Goal: Task Accomplishment & Management: Use online tool/utility

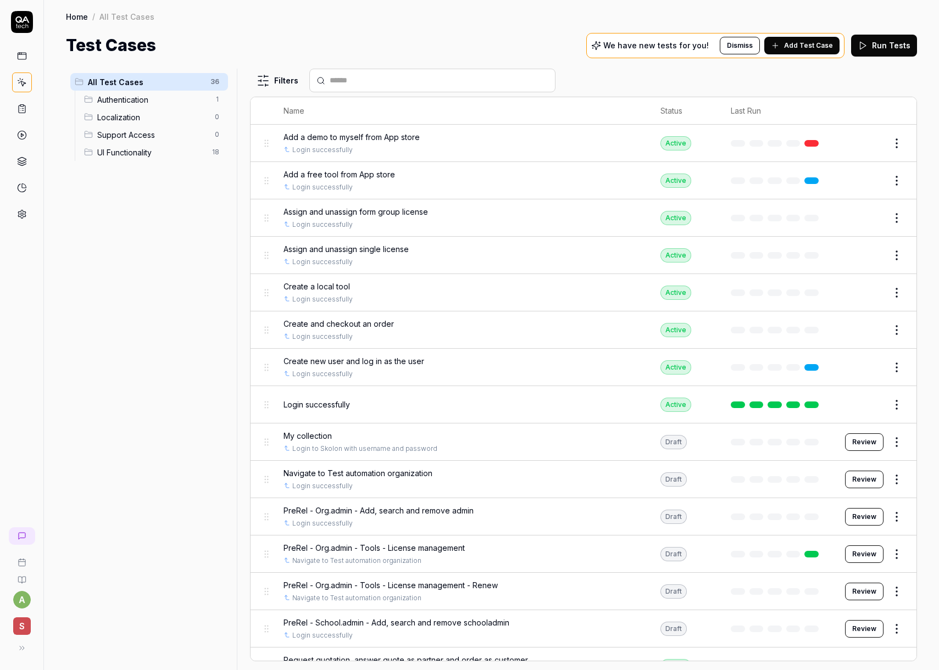
click at [299, 39] on div "Test Cases We have new tests for you! Dismiss Add Test Case Run Tests" at bounding box center [491, 45] width 851 height 25
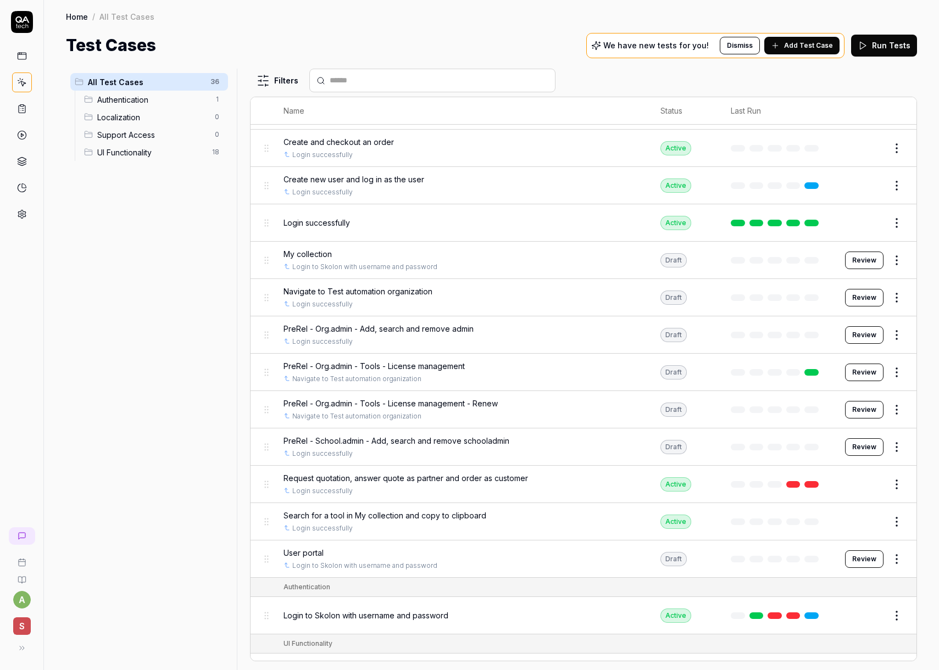
scroll to position [201, 0]
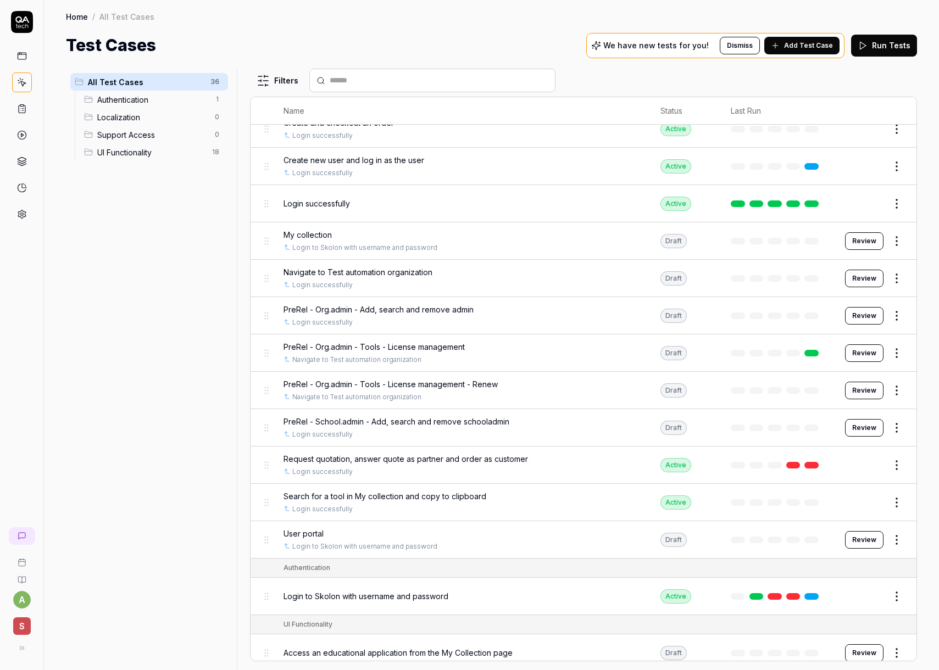
click at [147, 368] on div "All Test Cases 36 Authentication 1 Localization 0 Support Access 0 UI Functiona…" at bounding box center [149, 363] width 166 height 589
click at [335, 26] on div "Home / All Test Cases Home / All Test Cases Test Cases We have new tests for yo…" at bounding box center [491, 29] width 895 height 58
drag, startPoint x: 160, startPoint y: 293, endPoint x: 164, endPoint y: 279, distance: 14.7
click at [163, 288] on div "All Test Cases 36 Authentication 1 Localization 0 Support Access 0 UI Functiona…" at bounding box center [149, 363] width 166 height 589
drag, startPoint x: 382, startPoint y: 10, endPoint x: 422, endPoint y: 227, distance: 220.7
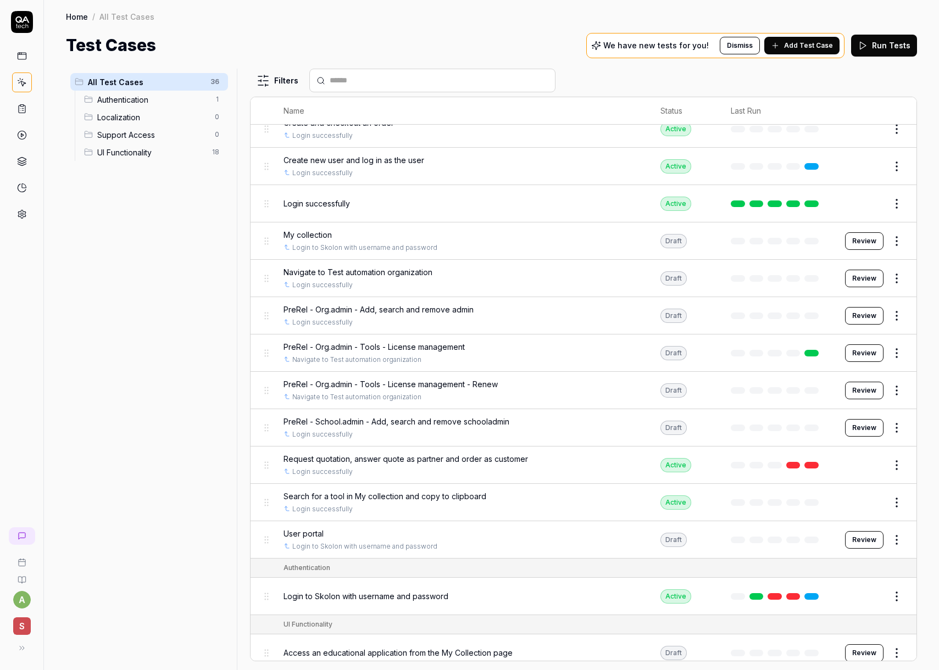
click at [381, 11] on div "Home / All Test Cases" at bounding box center [491, 16] width 851 height 11
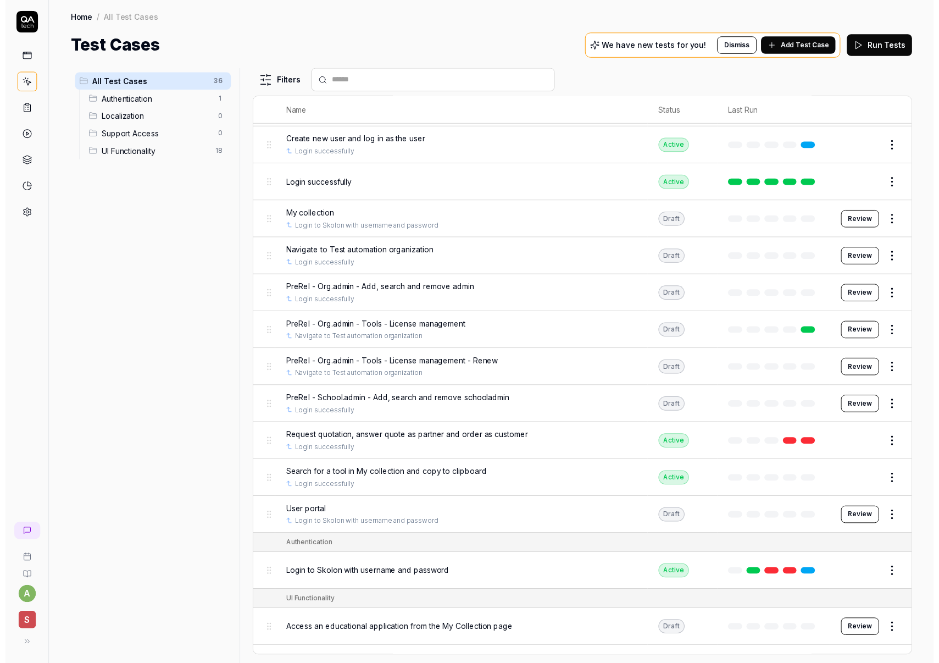
scroll to position [221, 0]
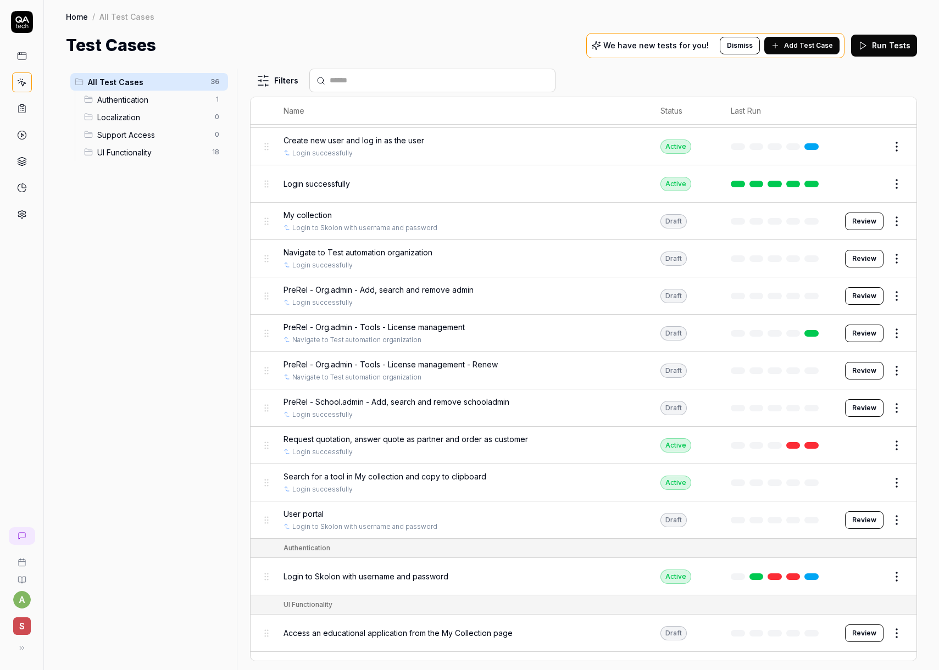
drag, startPoint x: 171, startPoint y: 351, endPoint x: 163, endPoint y: 351, distance: 8.3
click at [171, 351] on div "All Test Cases 36 Authentication 1 Localization 0 Support Access 0 UI Functiona…" at bounding box center [149, 363] width 166 height 589
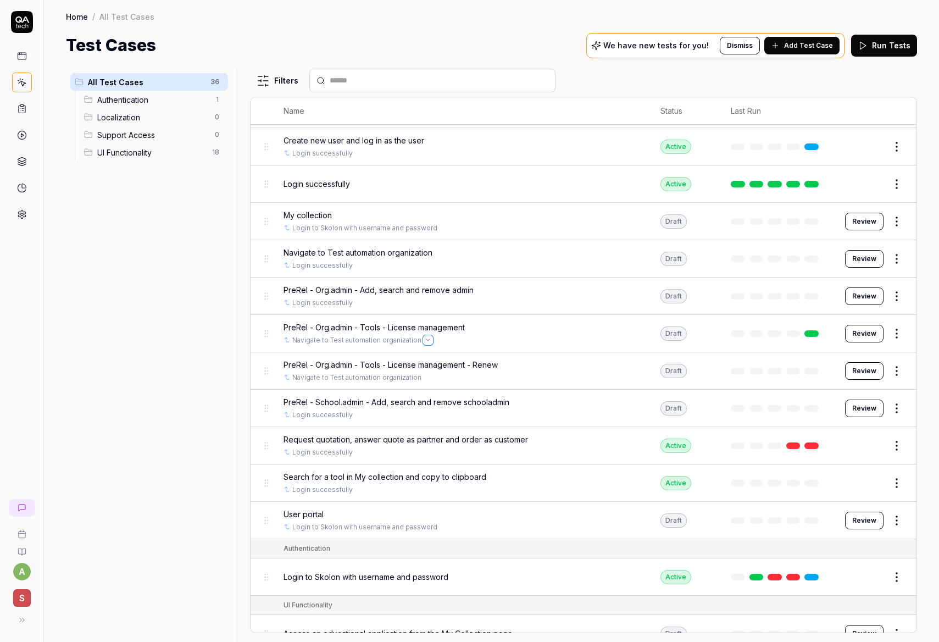
click at [426, 338] on icon "Open selector" at bounding box center [428, 340] width 4 height 4
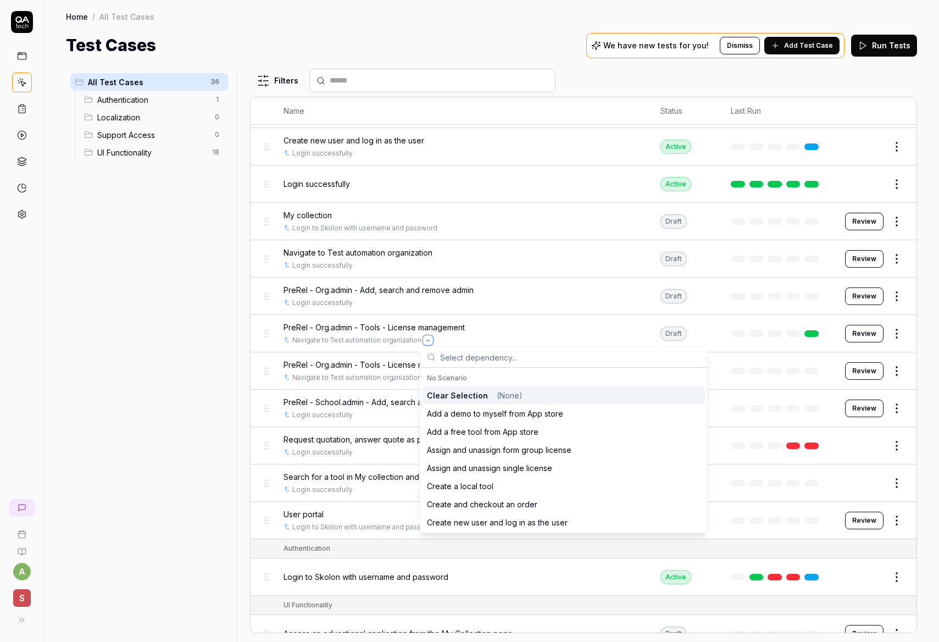
click at [426, 338] on icon "Open selector" at bounding box center [428, 340] width 4 height 4
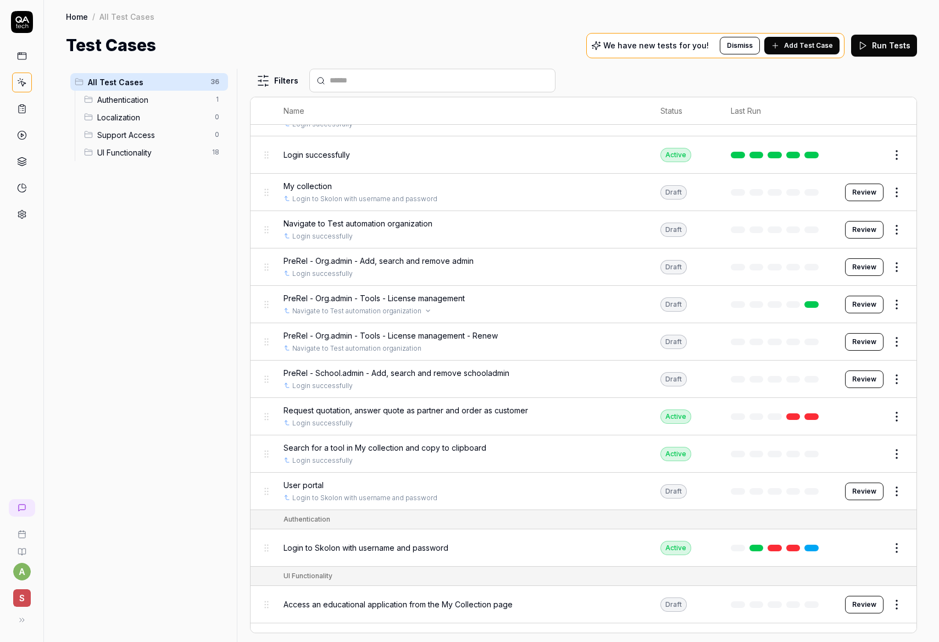
scroll to position [280, 0]
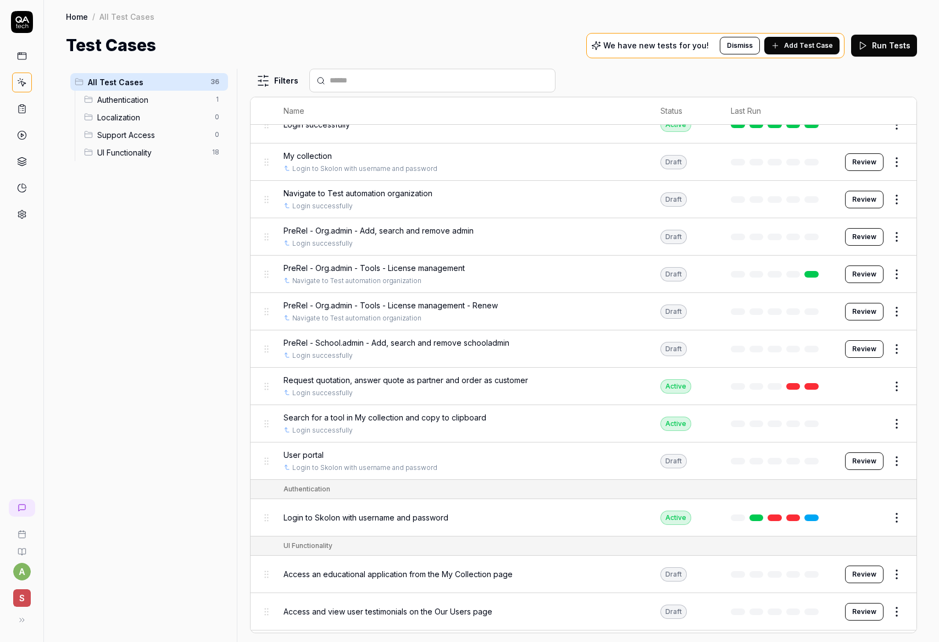
click at [901, 274] on html "a S Home / All Test Cases Home / All Test Cases Test Cases We have new tests fo…" at bounding box center [469, 321] width 939 height 642
click at [636, 261] on html "a S Home / All Test Cases Home / All Test Cases Test Cases We have new tests fo…" at bounding box center [469, 321] width 939 height 642
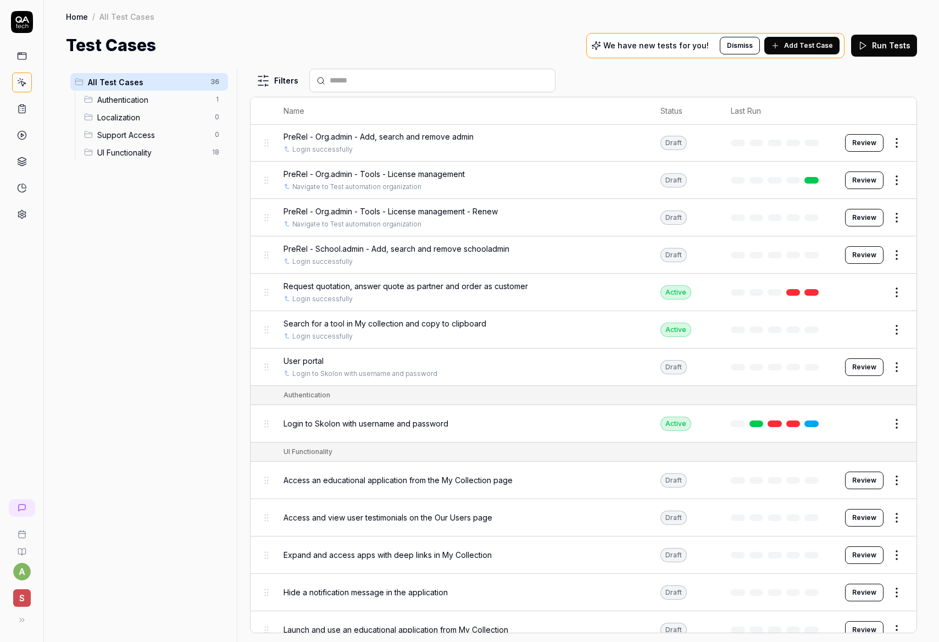
scroll to position [388, 0]
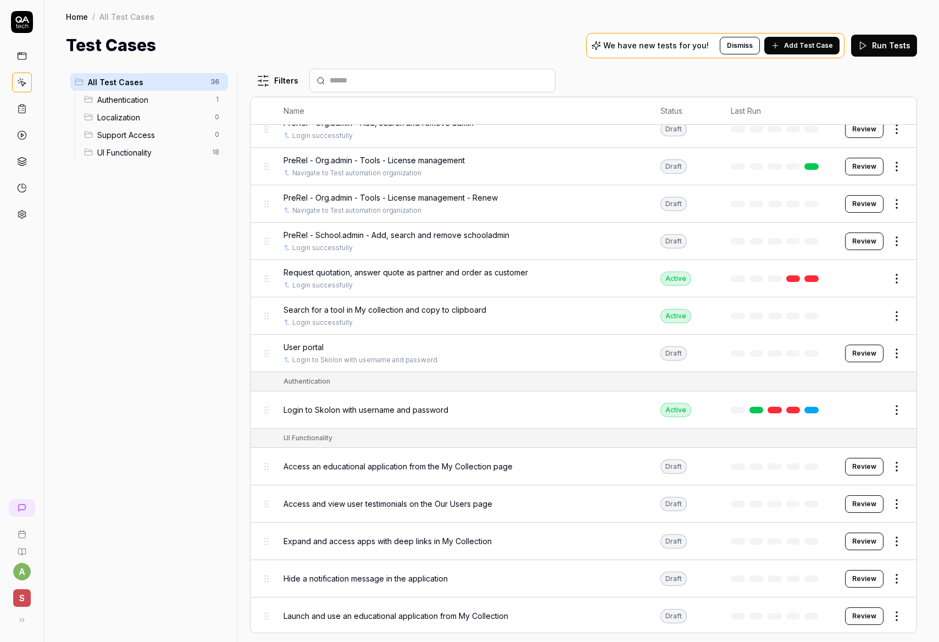
click at [902, 169] on html "a S Home / All Test Cases Home / All Test Cases Test Cases We have new tests fo…" at bounding box center [469, 321] width 939 height 642
click at [839, 260] on div "Edit" at bounding box center [850, 262] width 104 height 24
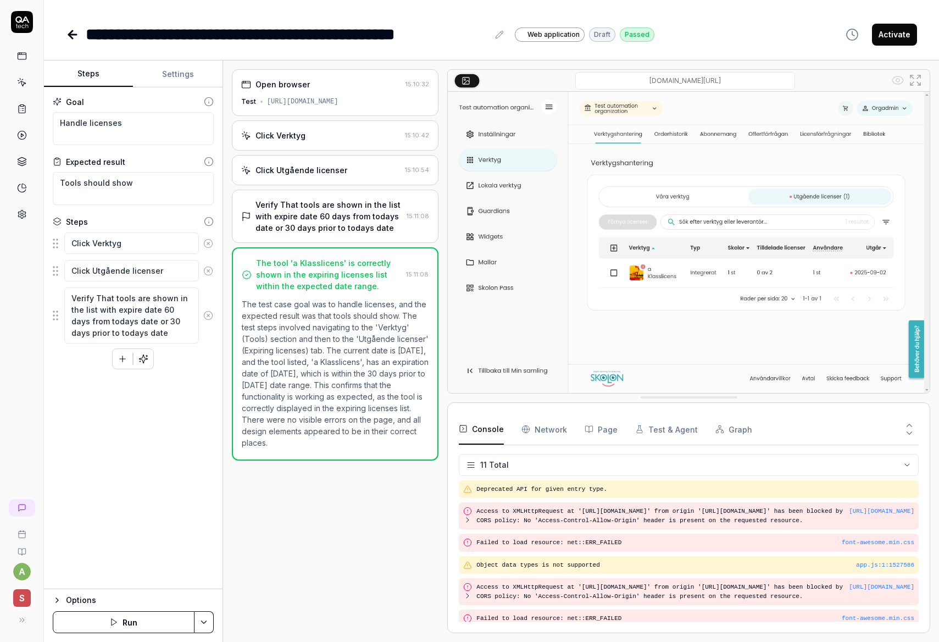
scroll to position [135, 0]
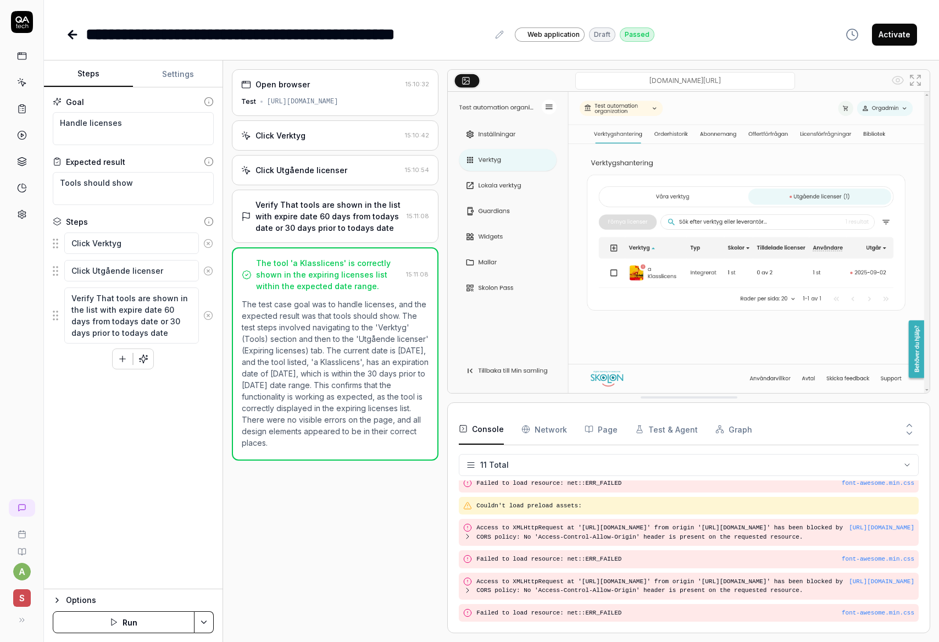
click at [136, 628] on button "Run" at bounding box center [124, 622] width 142 height 22
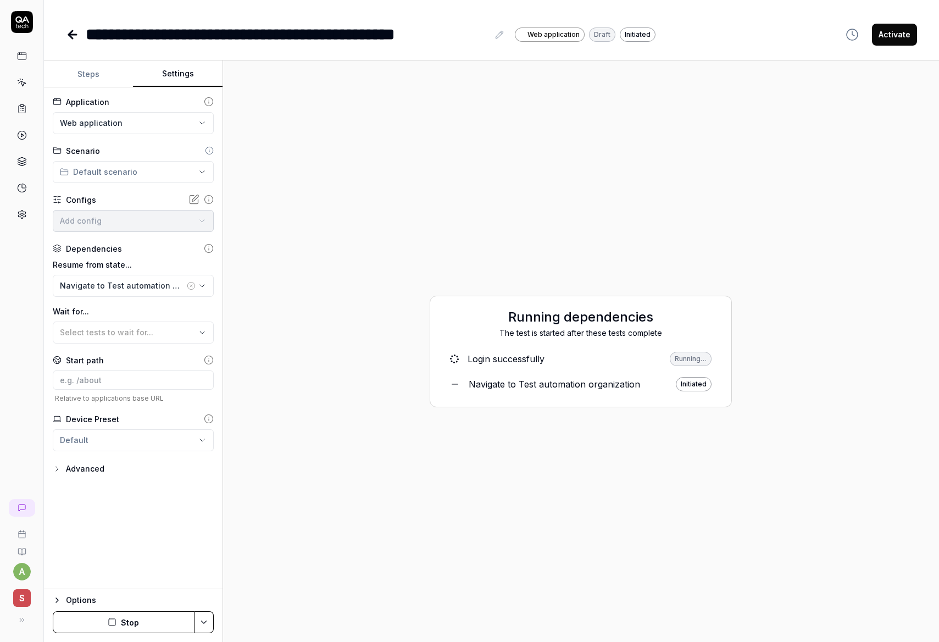
click at [178, 72] on button "Settings" at bounding box center [177, 74] width 89 height 26
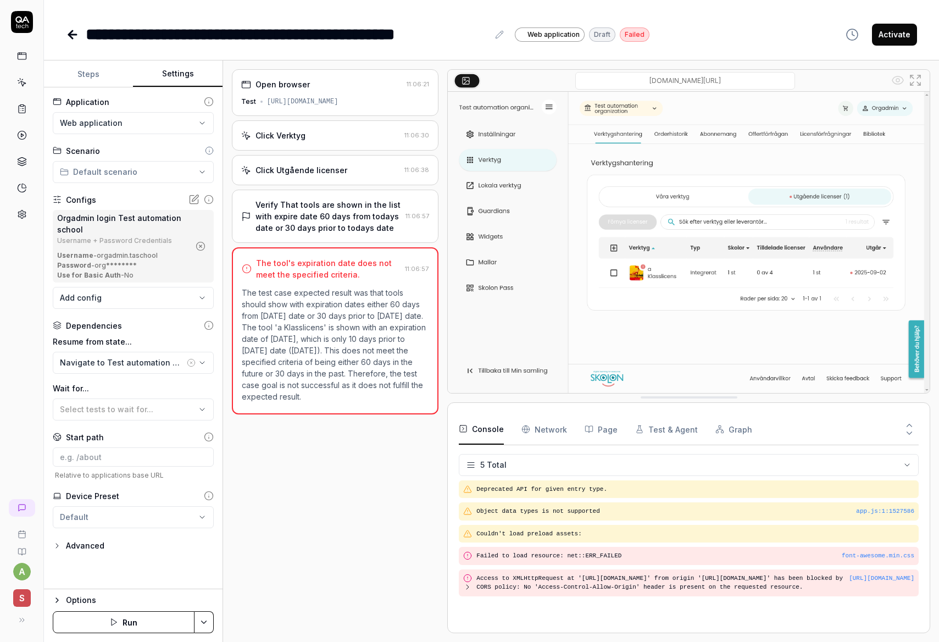
drag, startPoint x: 314, startPoint y: 320, endPoint x: 314, endPoint y: 393, distance: 73.1
click at [315, 393] on p "The test case expected result was that tools should show with expiration dates …" at bounding box center [335, 344] width 187 height 115
click at [313, 393] on p "The test case expected result was that tools should show with expiration dates …" at bounding box center [335, 344] width 187 height 115
drag, startPoint x: 310, startPoint y: 398, endPoint x: 306, endPoint y: 354, distance: 44.2
click at [306, 354] on p "The test case expected result was that tools should show with expiration dates …" at bounding box center [335, 344] width 187 height 115
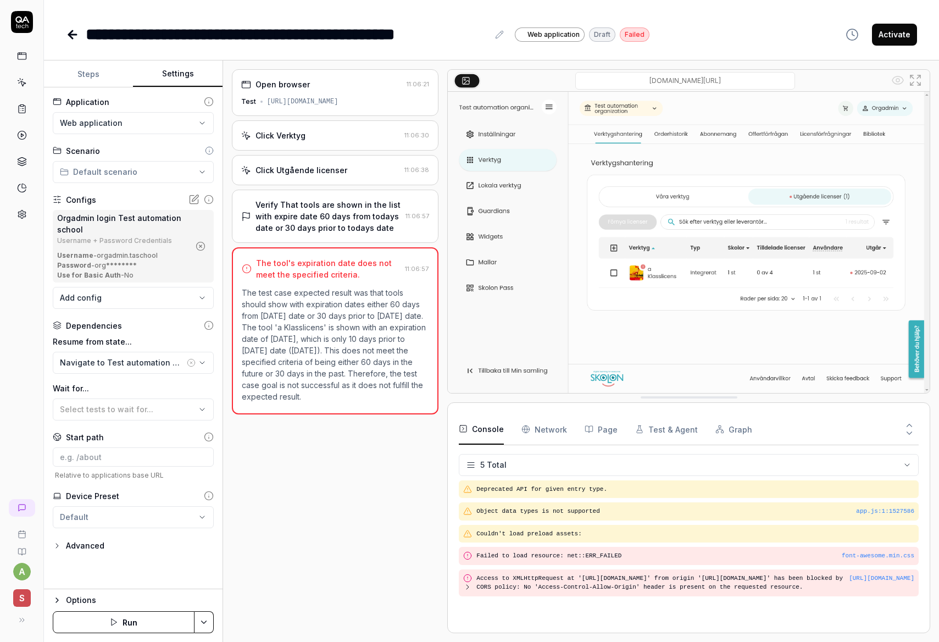
click at [306, 354] on p "The test case expected result was that tools should show with expiration dates …" at bounding box center [335, 344] width 187 height 115
drag, startPoint x: 338, startPoint y: 398, endPoint x: 299, endPoint y: 337, distance: 72.4
click at [299, 337] on p "The test case expected result was that tools should show with expiration dates …" at bounding box center [335, 344] width 187 height 115
click at [76, 35] on icon at bounding box center [72, 34] width 13 height 13
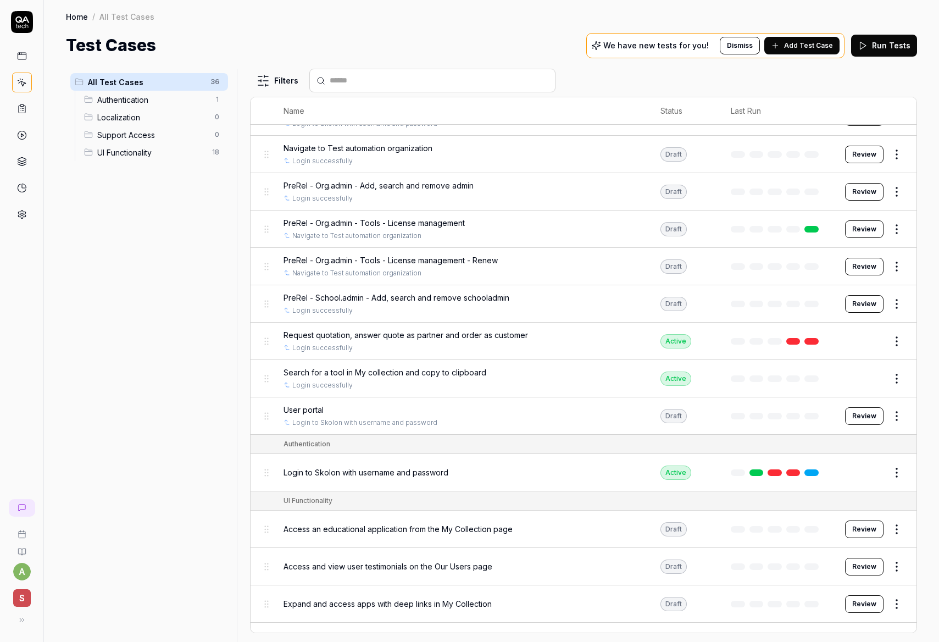
scroll to position [343, 0]
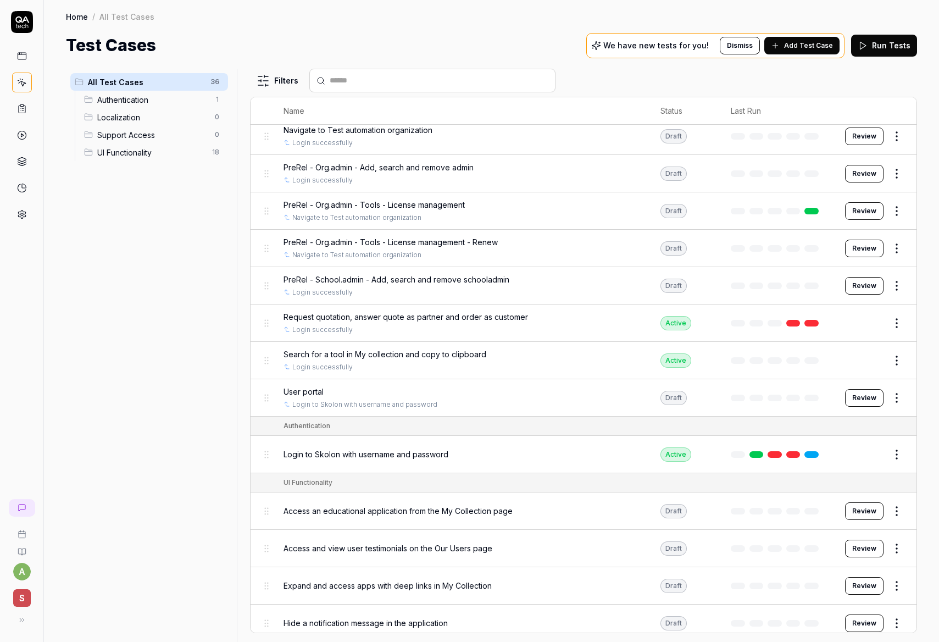
click at [901, 247] on html "a S Home / All Test Cases Home / All Test Cases Test Cases We have new tests fo…" at bounding box center [469, 321] width 939 height 642
click at [752, 221] on html "a S Home / All Test Cases Home / All Test Cases Test Cases We have new tests fo…" at bounding box center [469, 321] width 939 height 642
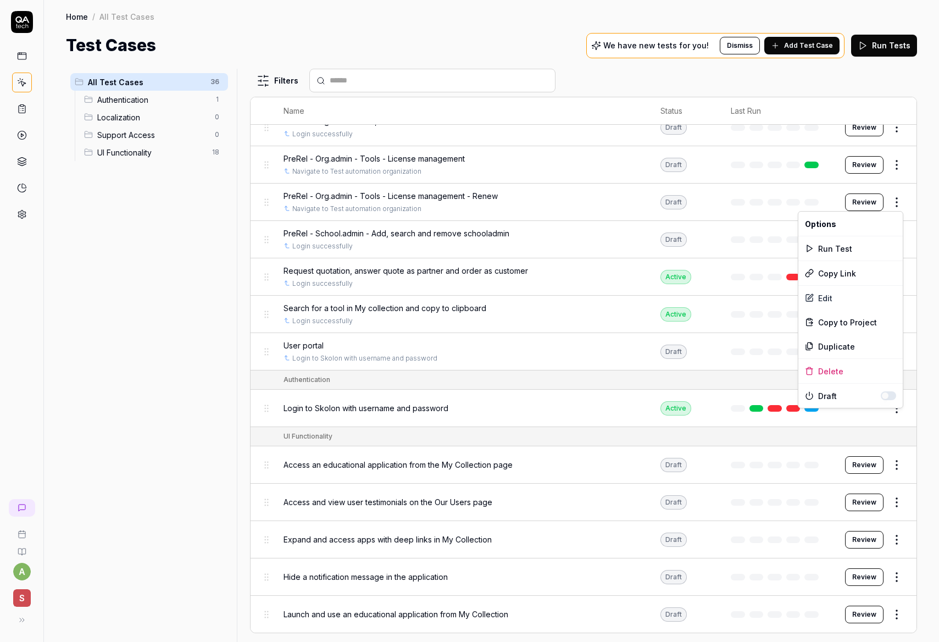
click at [891, 196] on html "a S Home / All Test Cases Home / All Test Cases Test Cases We have new tests fo…" at bounding box center [469, 321] width 939 height 642
click at [826, 292] on div "Edit" at bounding box center [850, 298] width 104 height 24
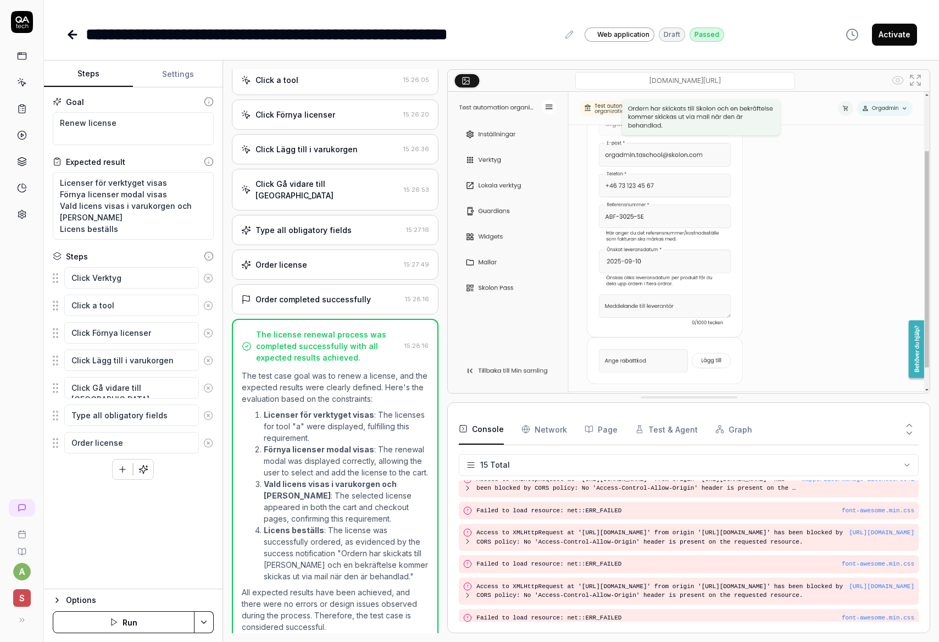
scroll to position [242, 0]
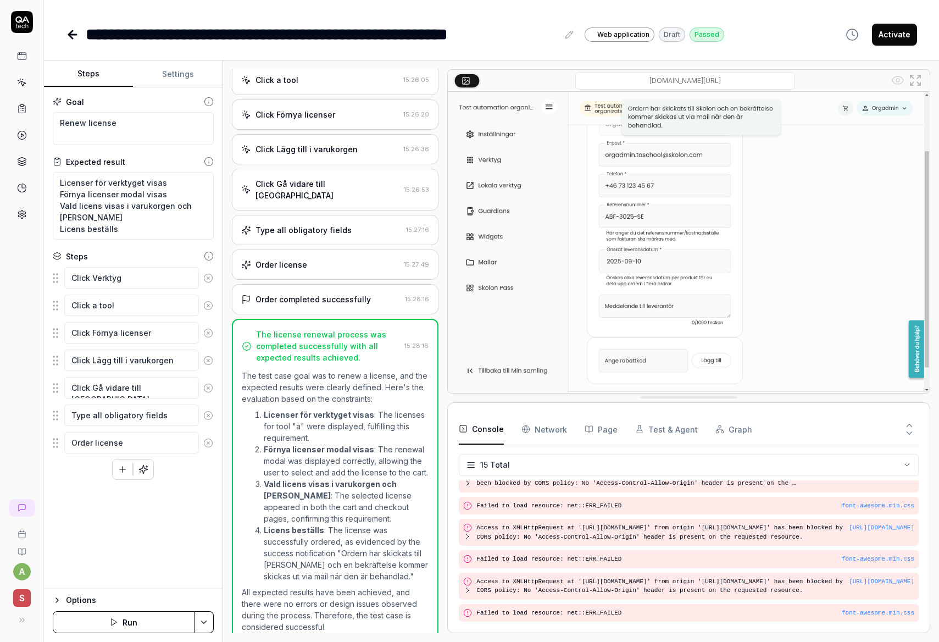
click at [140, 620] on button "Run" at bounding box center [124, 622] width 142 height 22
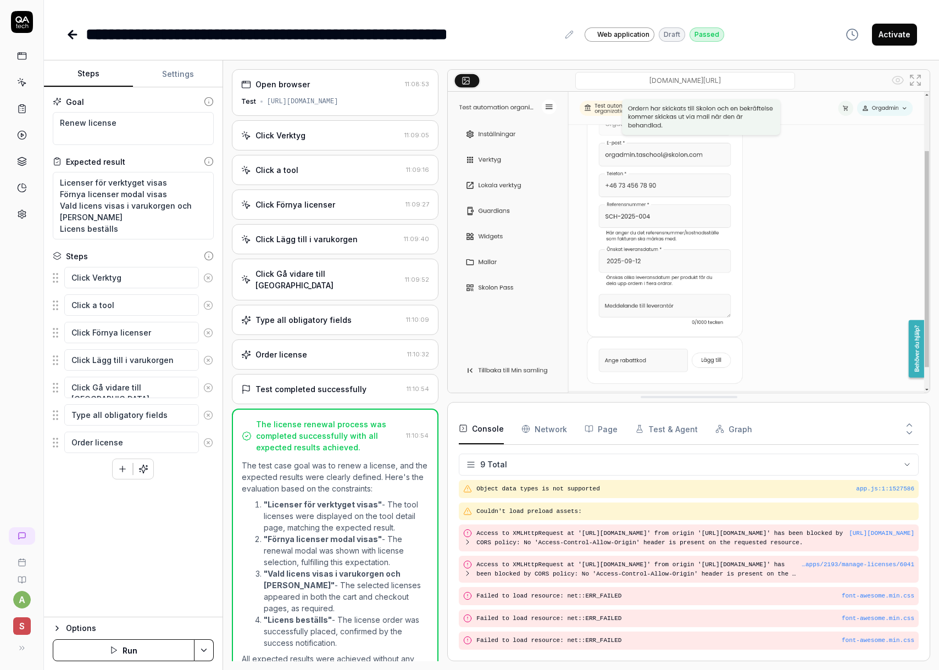
scroll to position [53, 0]
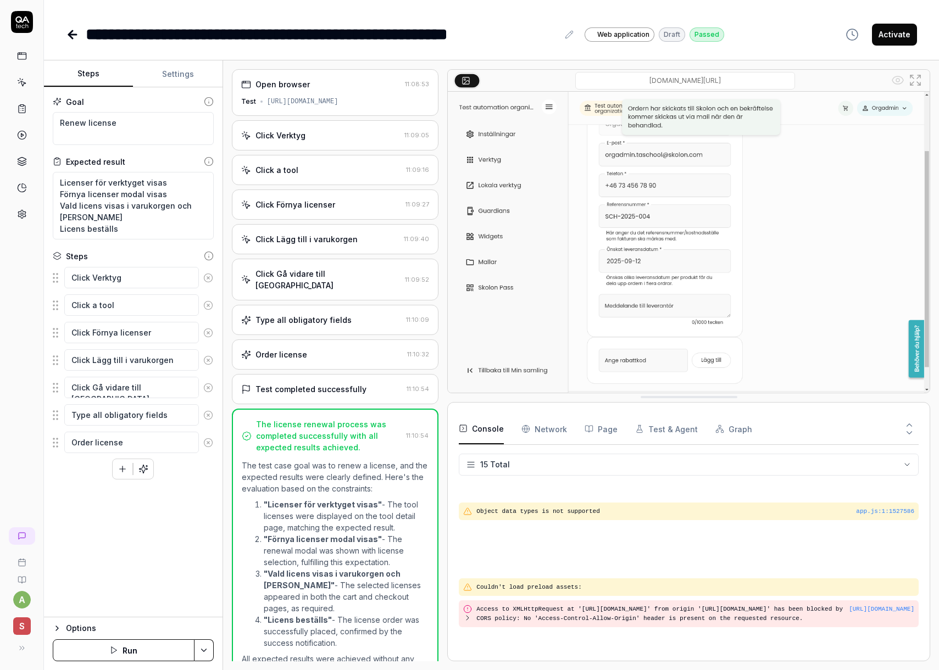
type textarea "*"
